Goal: Transaction & Acquisition: Purchase product/service

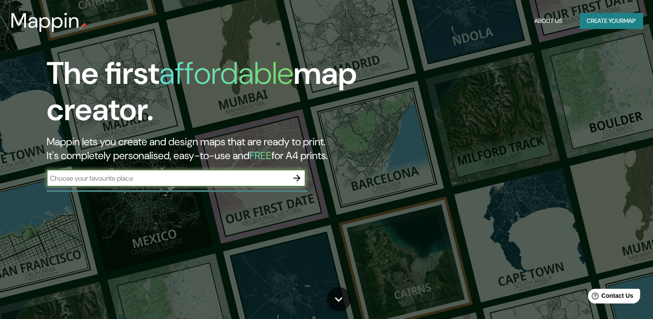
click at [178, 181] on input "text" at bounding box center [168, 178] width 242 height 10
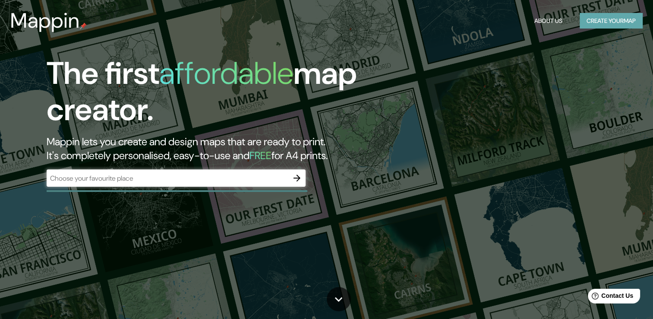
click at [585, 24] on button "Create your map" at bounding box center [611, 21] width 63 height 16
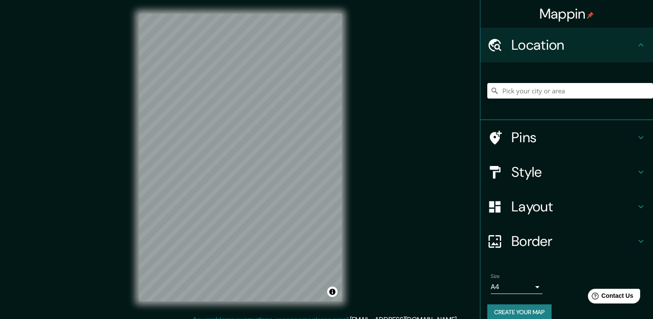
click at [535, 91] on input "Pick your city or area" at bounding box center [570, 91] width 166 height 16
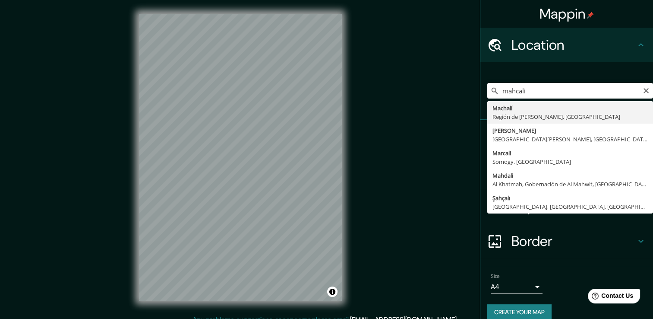
type input "Machalí, Región de [PERSON_NAME], [GEOGRAPHIC_DATA]"
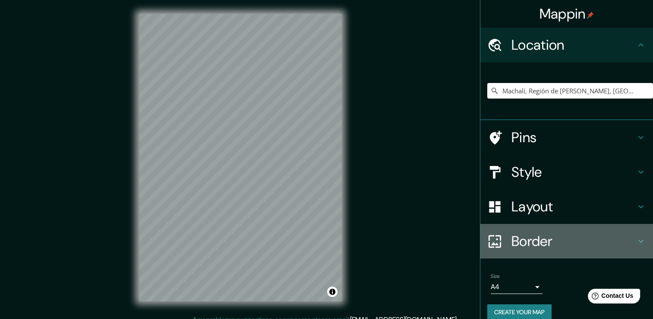
click at [542, 234] on h4 "Border" at bounding box center [573, 240] width 124 height 17
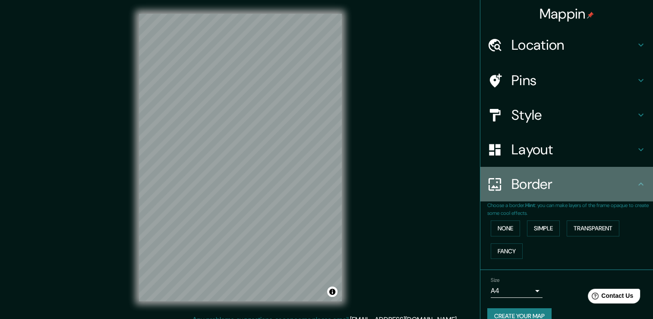
click at [636, 186] on icon at bounding box center [641, 184] width 10 height 10
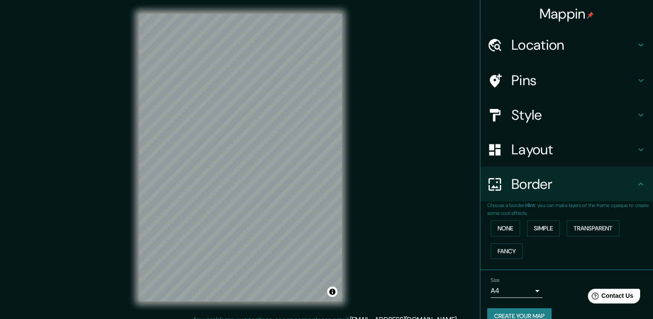
click at [623, 158] on div "Layout" at bounding box center [566, 149] width 173 height 35
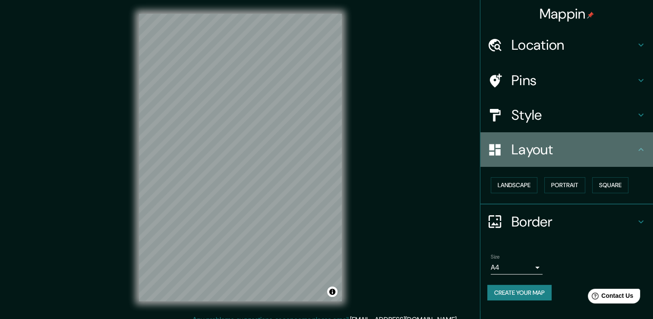
click at [598, 150] on h4 "Layout" at bounding box center [573, 149] width 124 height 17
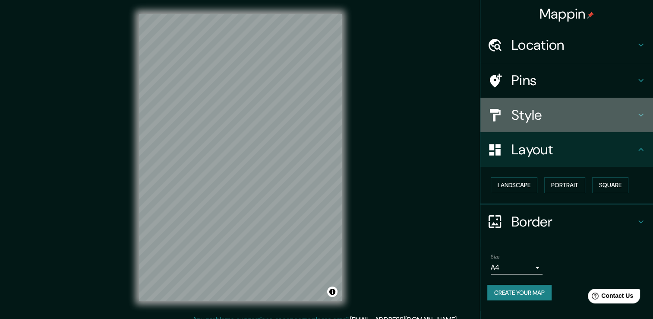
click at [577, 107] on h4 "Style" at bounding box center [573, 114] width 124 height 17
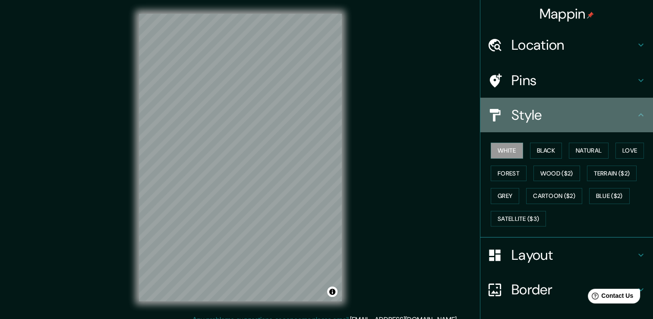
click at [578, 119] on h4 "Style" at bounding box center [573, 114] width 124 height 17
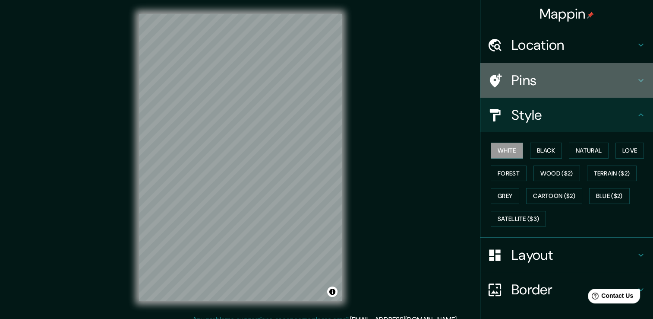
click at [617, 68] on div "Pins" at bounding box center [566, 80] width 173 height 35
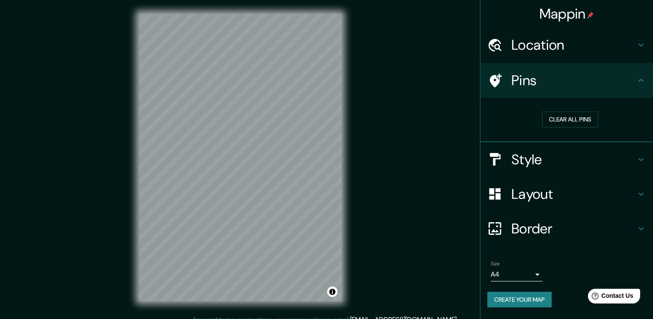
click at [633, 42] on h4 "Location" at bounding box center [573, 44] width 124 height 17
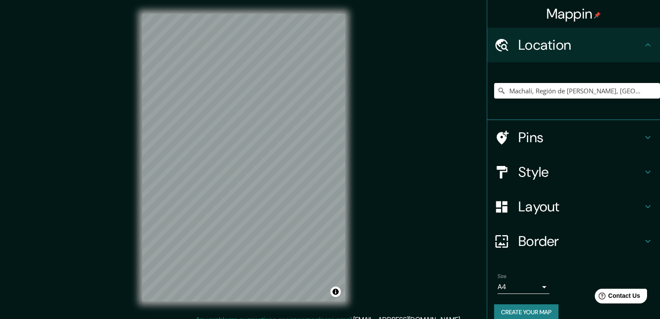
click at [525, 285] on body "Mappin Location [GEOGRAPHIC_DATA], [GEOGRAPHIC_DATA][PERSON_NAME], [GEOGRAPHIC_…" at bounding box center [330, 159] width 660 height 319
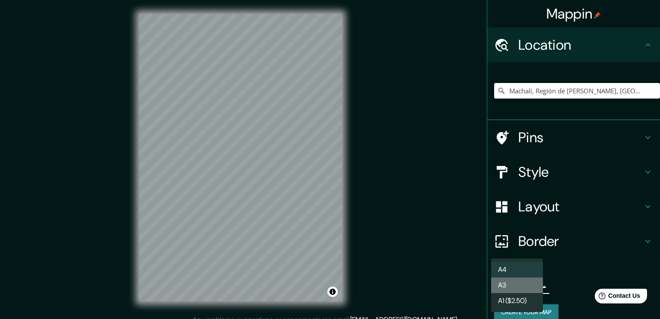
click at [513, 282] on li "A3" at bounding box center [517, 285] width 52 height 16
type input "a4"
click at [516, 286] on body "Mappin Location [GEOGRAPHIC_DATA], [GEOGRAPHIC_DATA][PERSON_NAME], [GEOGRAPHIC_…" at bounding box center [330, 159] width 660 height 319
click at [514, 286] on li "A3" at bounding box center [517, 285] width 52 height 16
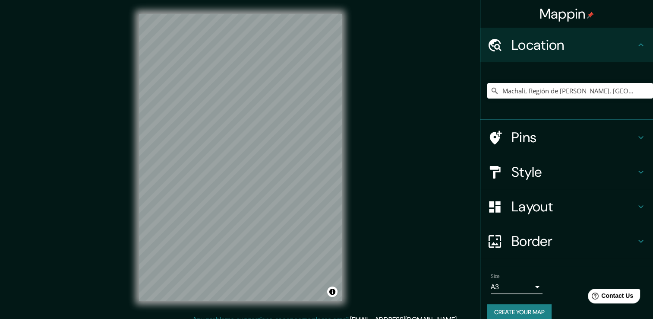
click at [262, 302] on div "© Mapbox © OpenStreetMap Improve this map" at bounding box center [240, 157] width 230 height 314
click at [356, 212] on div "Mappin Location [GEOGRAPHIC_DATA], [GEOGRAPHIC_DATA][PERSON_NAME], [GEOGRAPHIC_…" at bounding box center [326, 164] width 653 height 328
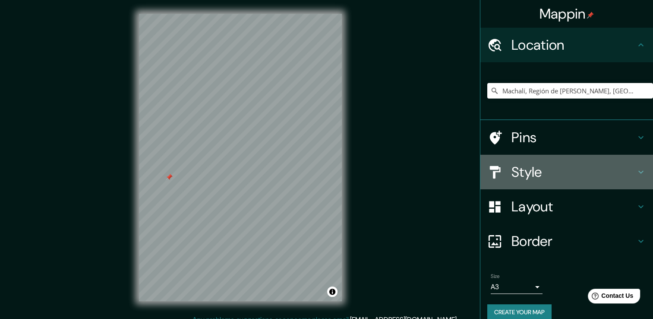
click at [517, 167] on h4 "Style" at bounding box center [573, 171] width 124 height 17
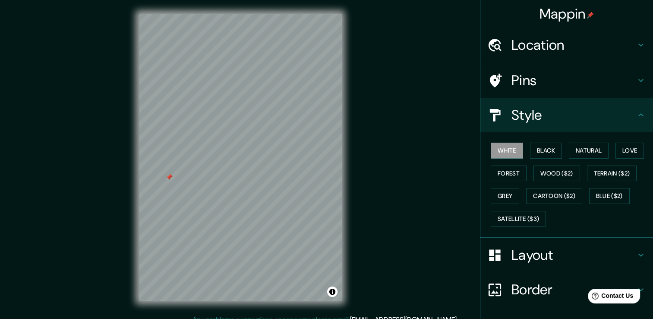
click at [559, 153] on div "White Black Natural Love Forest Wood ($2) Terrain ($2) Grey Cartoon ($2) Blue (…" at bounding box center [570, 184] width 166 height 91
click at [546, 149] on button "Black" at bounding box center [546, 150] width 32 height 16
drag, startPoint x: 503, startPoint y: 148, endPoint x: 525, endPoint y: 147, distance: 22.0
click at [530, 147] on button "Black" at bounding box center [546, 150] width 32 height 16
click at [577, 151] on button "Natural" at bounding box center [589, 150] width 40 height 16
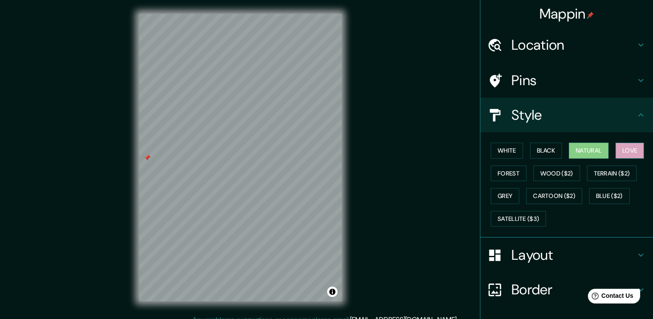
click at [618, 146] on button "Love" at bounding box center [629, 150] width 28 height 16
click at [497, 171] on button "Forest" at bounding box center [509, 173] width 36 height 16
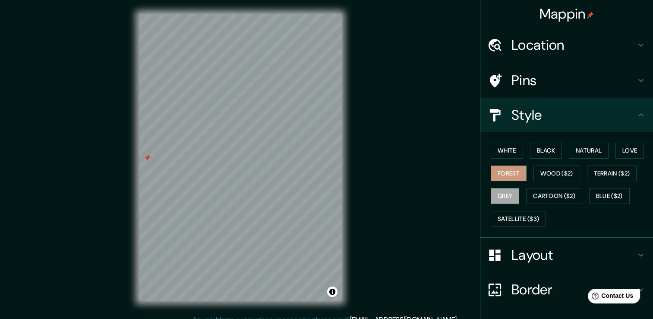
click at [495, 192] on button "Grey" at bounding box center [505, 196] width 28 height 16
drag, startPoint x: 534, startPoint y: 196, endPoint x: 482, endPoint y: 192, distance: 51.9
click at [487, 192] on div "White Black Natural Love Forest Wood ($2) Terrain ($2) Grey Cartoon ($2) Blue (…" at bounding box center [570, 184] width 166 height 91
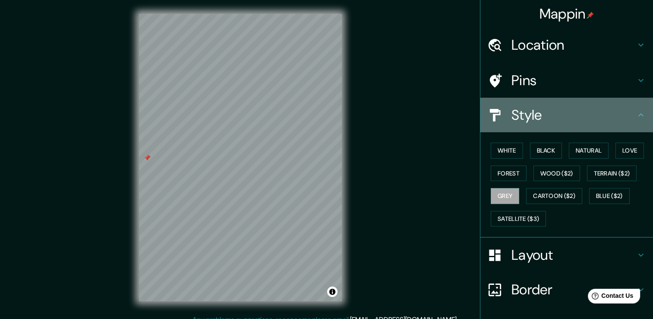
click at [521, 109] on h4 "Style" at bounding box center [573, 114] width 124 height 17
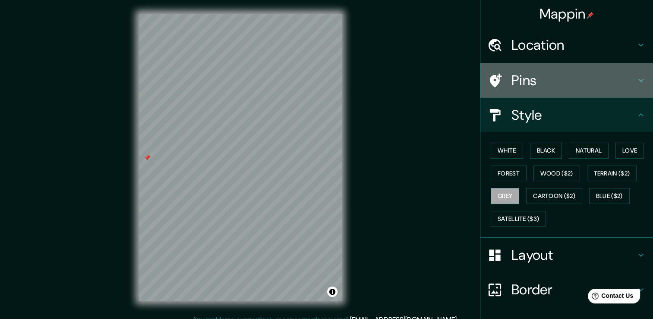
click at [522, 78] on h4 "Pins" at bounding box center [573, 80] width 124 height 17
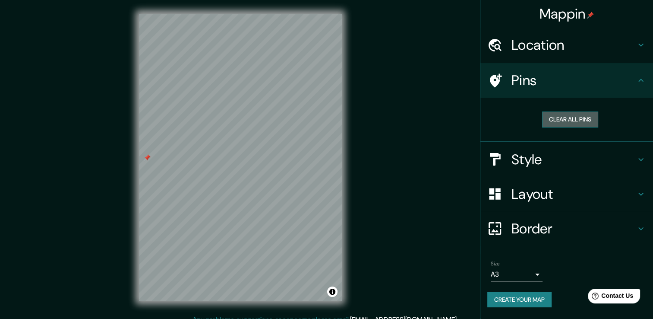
click at [565, 122] on button "Clear all pins" at bounding box center [570, 119] width 56 height 16
click at [550, 46] on h4 "Location" at bounding box center [573, 44] width 124 height 17
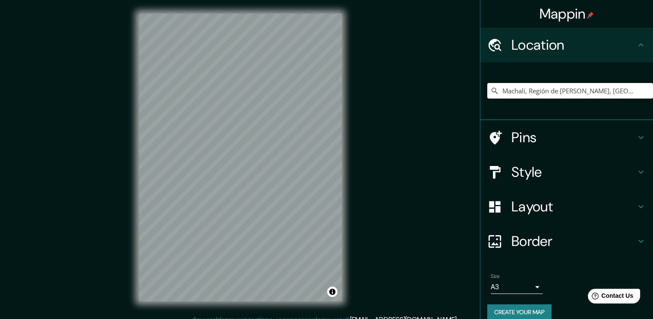
click at [551, 239] on h4 "Border" at bounding box center [573, 240] width 124 height 17
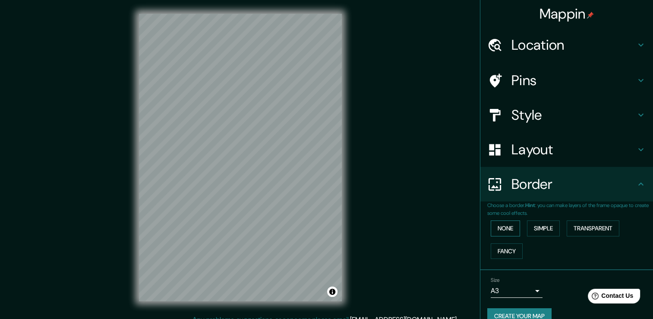
click at [497, 227] on button "None" at bounding box center [505, 228] width 29 height 16
click at [527, 229] on button "Simple" at bounding box center [543, 228] width 33 height 16
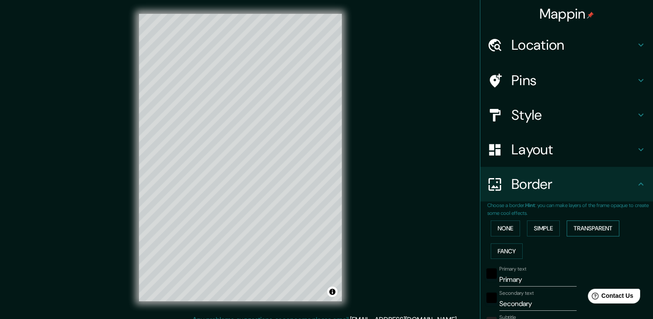
click at [573, 223] on button "Transparent" at bounding box center [593, 228] width 53 height 16
click at [487, 242] on div "None Simple Transparent Fancy" at bounding box center [570, 239] width 166 height 45
click at [492, 249] on button "Fancy" at bounding box center [507, 251] width 32 height 16
click at [494, 233] on button "None" at bounding box center [505, 228] width 29 height 16
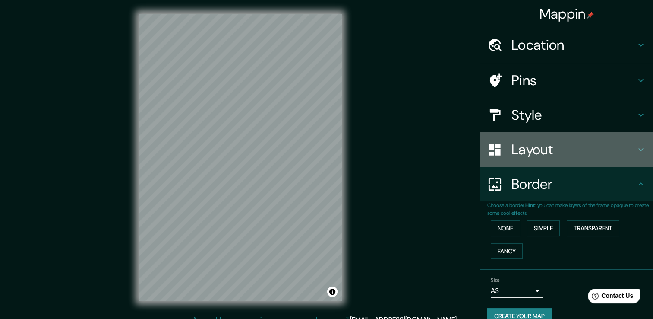
click at [540, 142] on h4 "Layout" at bounding box center [573, 149] width 124 height 17
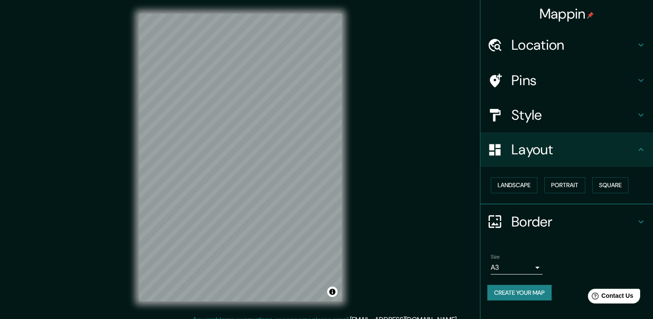
click at [516, 193] on div "Landscape [GEOGRAPHIC_DATA]" at bounding box center [570, 185] width 166 height 23
click at [521, 184] on button "Landscape" at bounding box center [514, 185] width 47 height 16
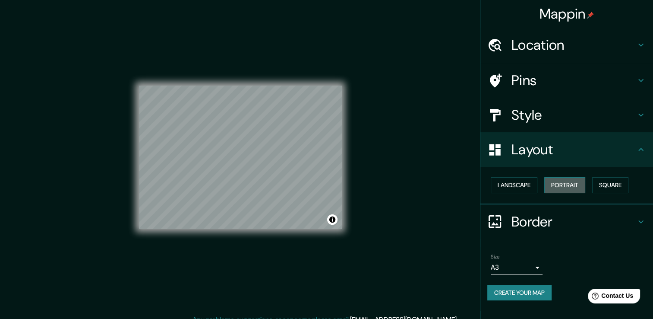
click at [567, 183] on button "Portrait" at bounding box center [564, 185] width 41 height 16
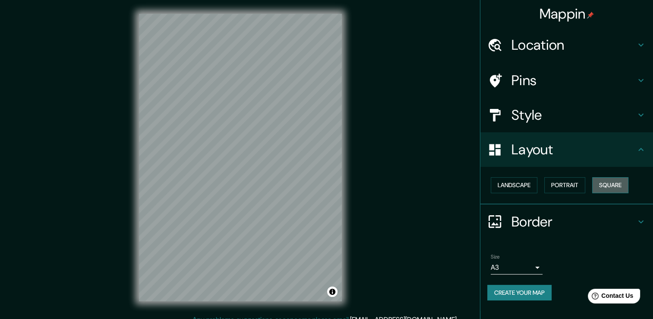
click at [617, 182] on button "Square" at bounding box center [610, 185] width 36 height 16
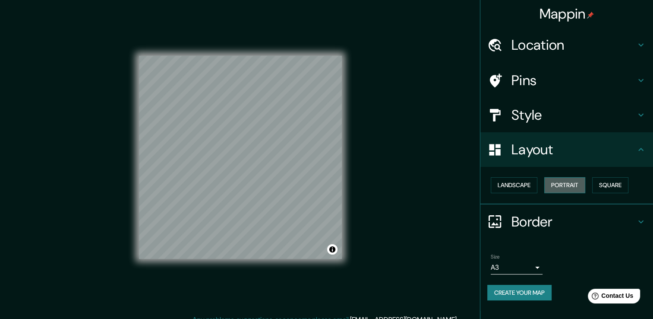
click at [563, 180] on button "Portrait" at bounding box center [564, 185] width 41 height 16
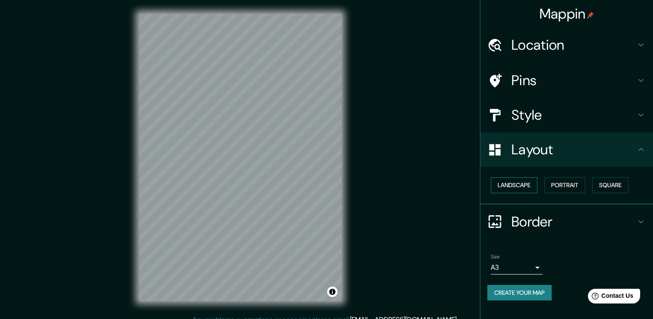
click at [527, 180] on button "Landscape" at bounding box center [514, 185] width 47 height 16
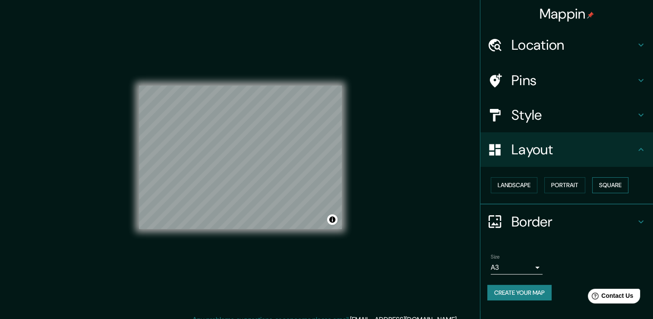
click at [608, 183] on button "Square" at bounding box center [610, 185] width 36 height 16
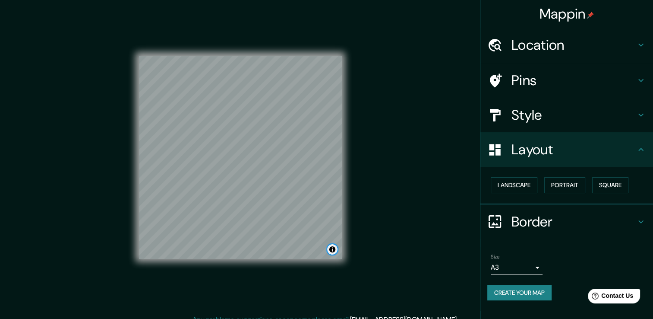
click at [331, 251] on button "Toggle attribution" at bounding box center [332, 249] width 10 height 10
click at [350, 258] on div "© Mapbox © OpenStreetMap Improve this map" at bounding box center [240, 157] width 230 height 314
click at [572, 149] on h4 "Layout" at bounding box center [573, 149] width 124 height 17
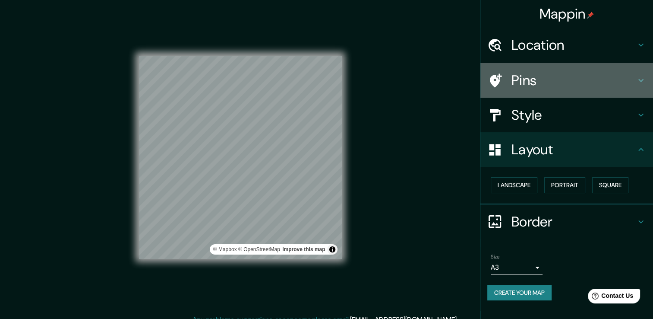
drag, startPoint x: 547, startPoint y: 80, endPoint x: 546, endPoint y: 107, distance: 26.8
click at [546, 107] on ul "Location [GEOGRAPHIC_DATA], [GEOGRAPHIC_DATA][PERSON_NAME], [GEOGRAPHIC_DATA] P…" at bounding box center [566, 169] width 173 height 283
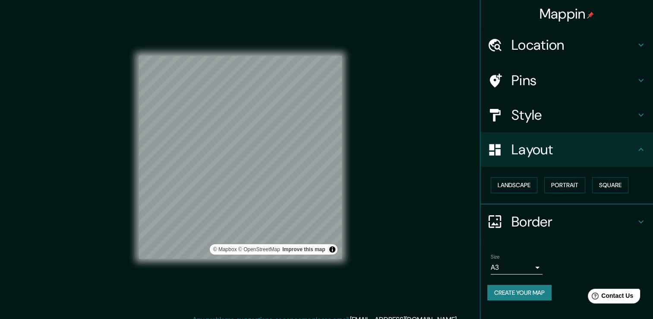
click at [543, 108] on h4 "Style" at bounding box center [573, 114] width 124 height 17
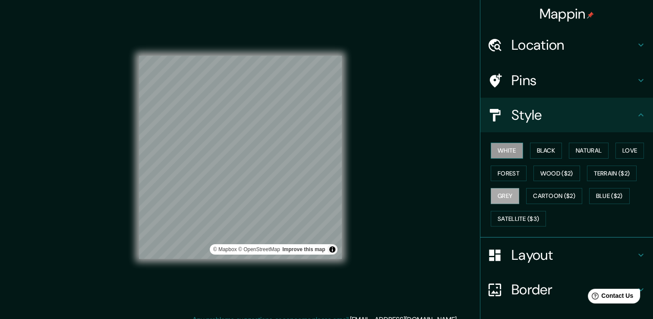
click at [507, 149] on button "White" at bounding box center [507, 150] width 32 height 16
click at [278, 252] on div "© Mapbox © OpenStreetMap Improve this map" at bounding box center [240, 157] width 203 height 203
click at [271, 247] on div "© Mapbox © OpenStreetMap Improve this map" at bounding box center [240, 157] width 203 height 203
click at [332, 249] on button "Toggle attribution" at bounding box center [332, 249] width 10 height 10
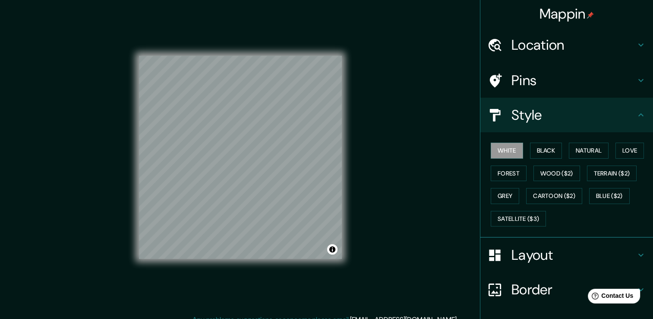
click at [363, 240] on div "Mappin Location [GEOGRAPHIC_DATA], [GEOGRAPHIC_DATA][PERSON_NAME], [GEOGRAPHIC_…" at bounding box center [326, 164] width 653 height 328
click at [353, 191] on div "© Mapbox © OpenStreetMap Improve this map" at bounding box center [240, 157] width 230 height 314
click at [210, 32] on div "© Mapbox © OpenStreetMap Improve this map" at bounding box center [240, 157] width 203 height 287
click at [101, 215] on div "Mappin Location [GEOGRAPHIC_DATA], [GEOGRAPHIC_DATA][PERSON_NAME], [GEOGRAPHIC_…" at bounding box center [326, 164] width 653 height 328
click at [273, 24] on div "© Mapbox © OpenStreetMap Improve this map" at bounding box center [240, 157] width 203 height 287
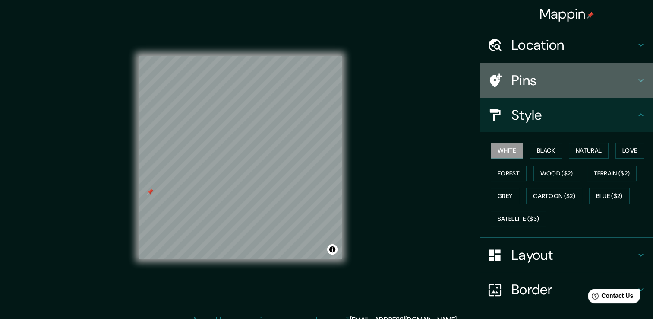
click at [535, 82] on h4 "Pins" at bounding box center [573, 80] width 124 height 17
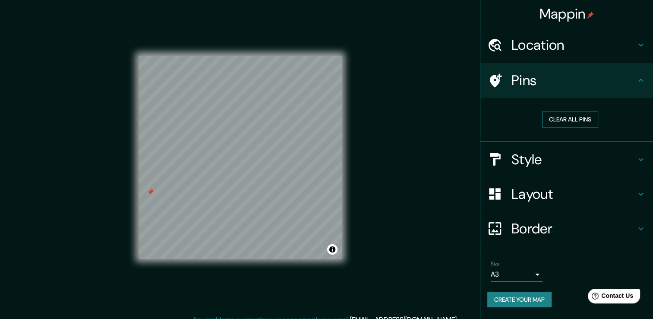
click at [547, 120] on button "Clear all pins" at bounding box center [570, 119] width 56 height 16
click at [357, 166] on div "Mappin Location [GEOGRAPHIC_DATA], [GEOGRAPHIC_DATA][PERSON_NAME], [GEOGRAPHIC_…" at bounding box center [326, 164] width 653 height 328
click at [129, 166] on div "© Mapbox © OpenStreetMap Improve this map" at bounding box center [240, 157] width 230 height 314
click at [198, 25] on div "© Mapbox © OpenStreetMap Improve this map" at bounding box center [240, 157] width 203 height 287
click at [347, 137] on div "© Mapbox © OpenStreetMap Improve this map" at bounding box center [240, 157] width 230 height 314
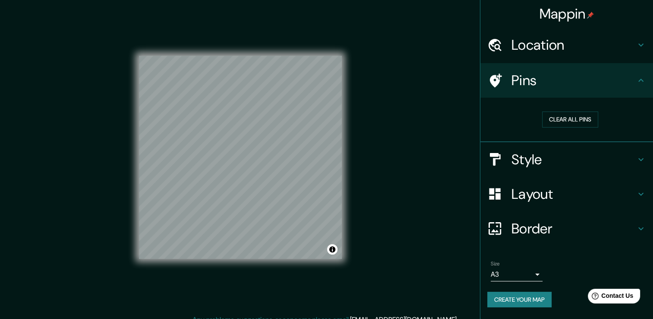
click at [349, 217] on div "© Mapbox © OpenStreetMap Improve this map" at bounding box center [240, 157] width 230 height 314
click at [359, 167] on div "Mappin Location [GEOGRAPHIC_DATA], [GEOGRAPHIC_DATA][PERSON_NAME], [GEOGRAPHIC_…" at bounding box center [326, 164] width 653 height 328
click at [345, 193] on div "© Mapbox © OpenStreetMap Improve this map" at bounding box center [240, 157] width 230 height 314
click at [358, 168] on div "Mappin Location [GEOGRAPHIC_DATA], [GEOGRAPHIC_DATA][PERSON_NAME], [GEOGRAPHIC_…" at bounding box center [326, 164] width 653 height 328
